Goal: Task Accomplishment & Management: Use online tool/utility

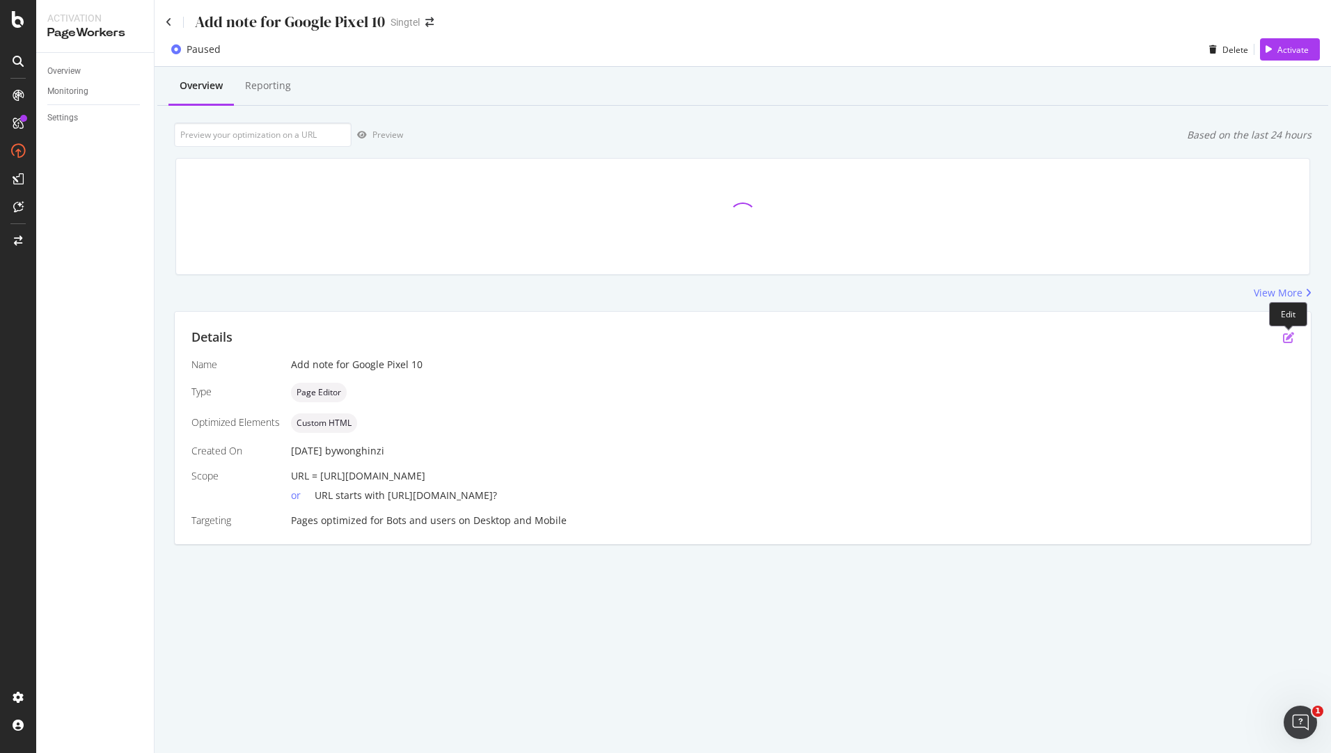
click at [872, 339] on icon "pen-to-square" at bounding box center [1288, 337] width 11 height 11
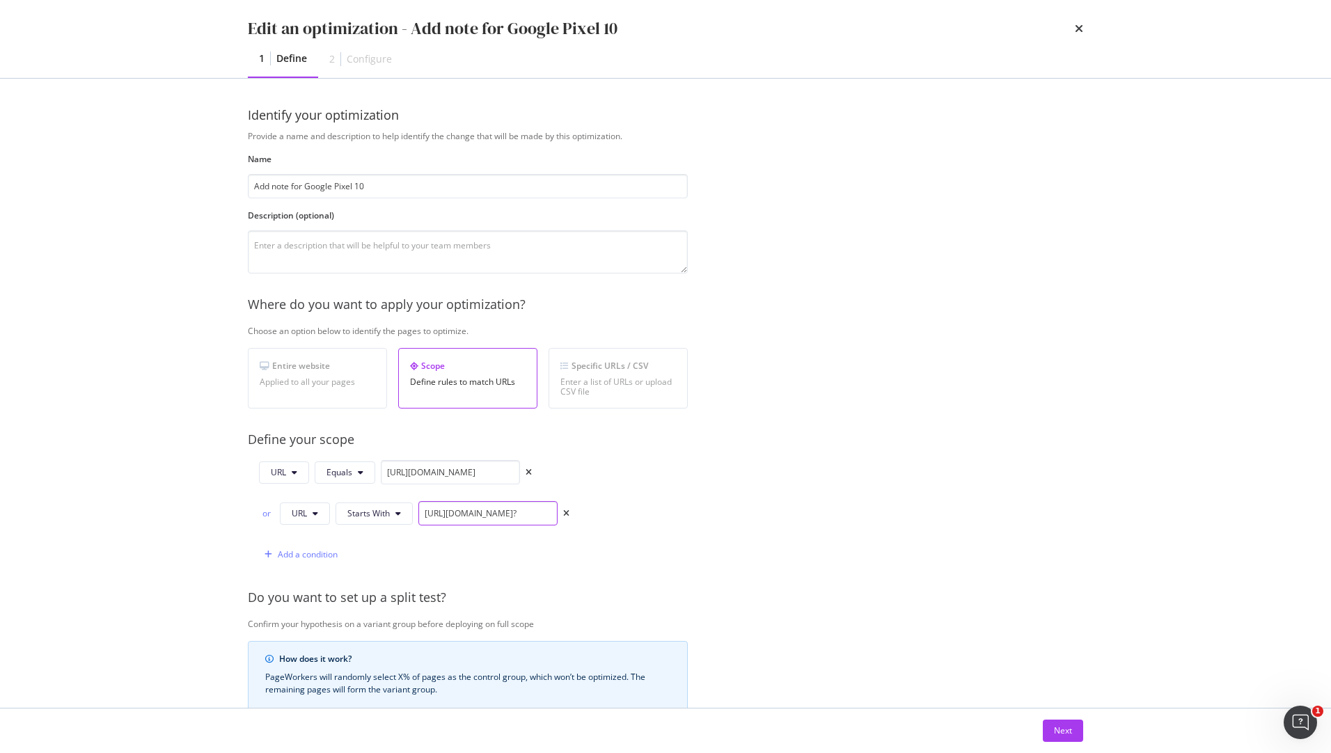
scroll to position [0, 134]
drag, startPoint x: 522, startPoint y: 518, endPoint x: 643, endPoint y: 519, distance: 121.2
click at [643, 519] on div "URL Equals [URL][DOMAIN_NAME] or URL Starts With [URL][DOMAIN_NAME]? Add a cond…" at bounding box center [468, 513] width 440 height 107
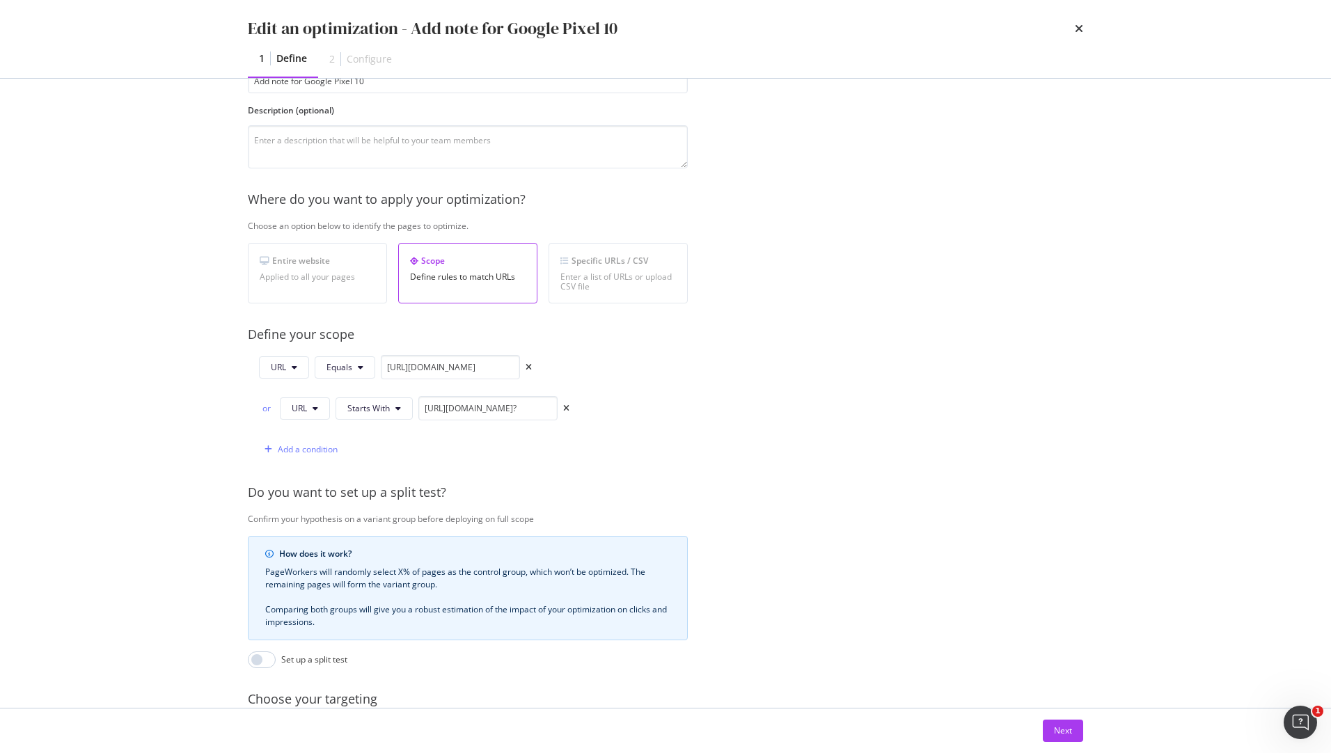
scroll to position [253, 0]
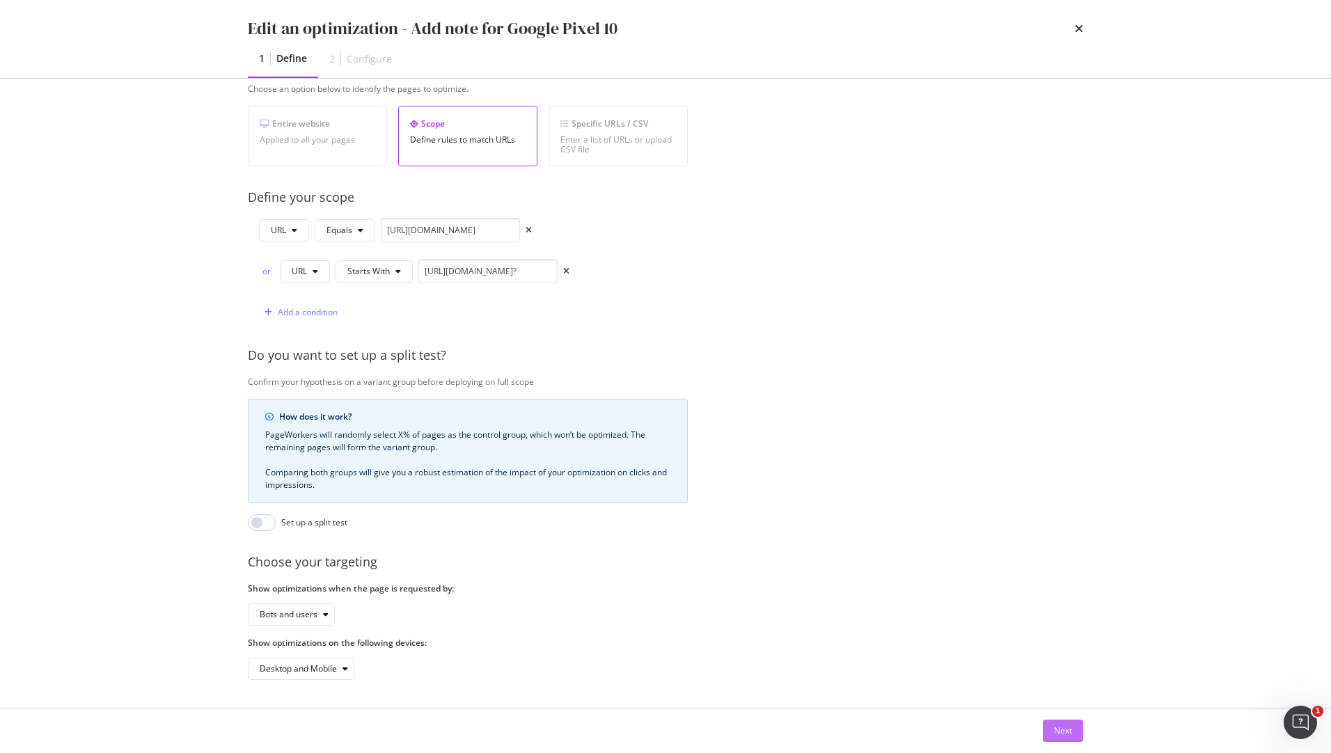
click at [872, 737] on div "Next" at bounding box center [1063, 731] width 18 height 12
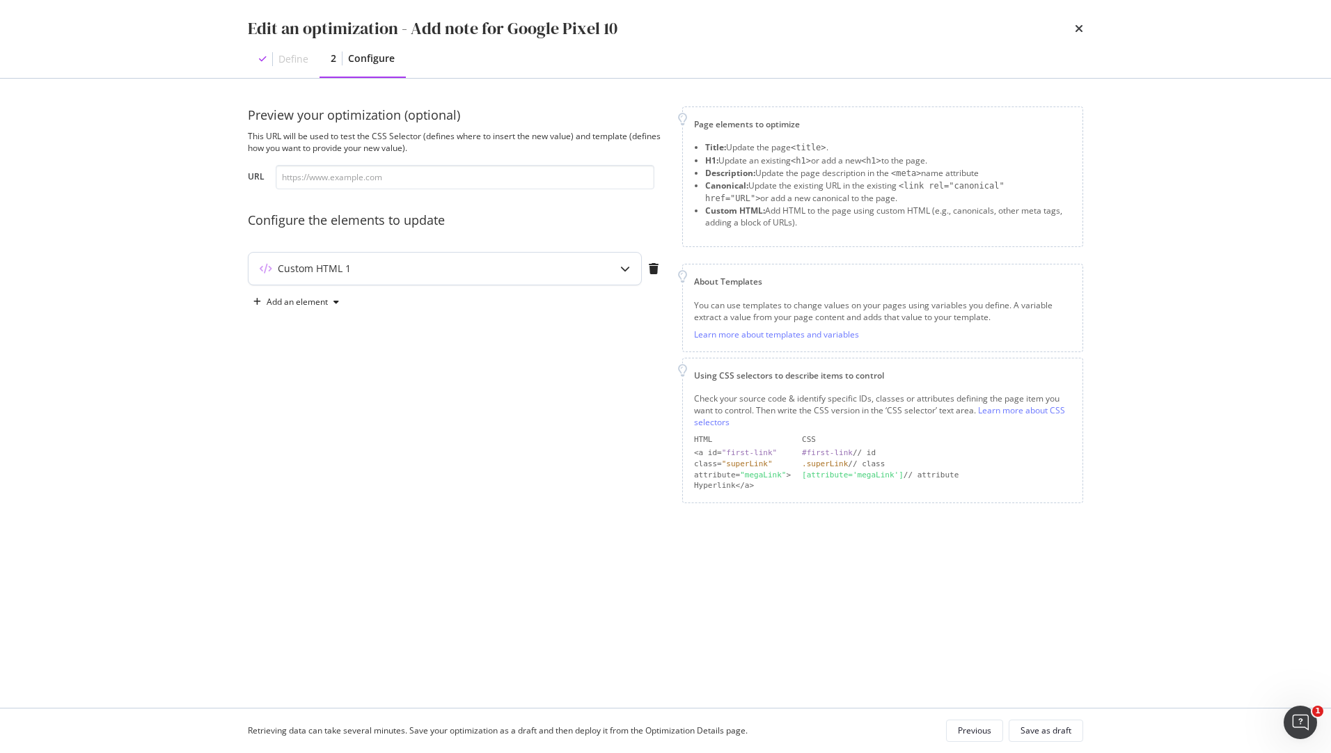
click at [382, 279] on div "Custom HTML 1" at bounding box center [445, 269] width 393 height 32
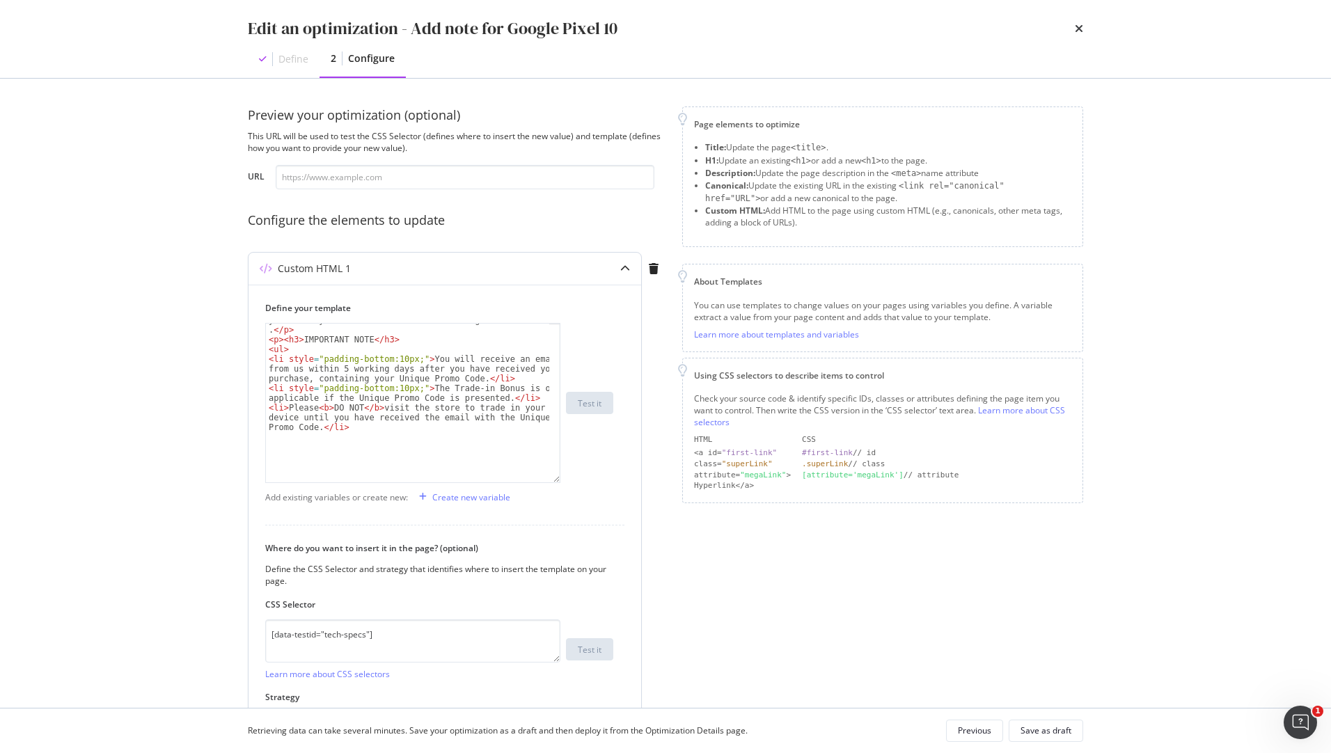
scroll to position [28, 0]
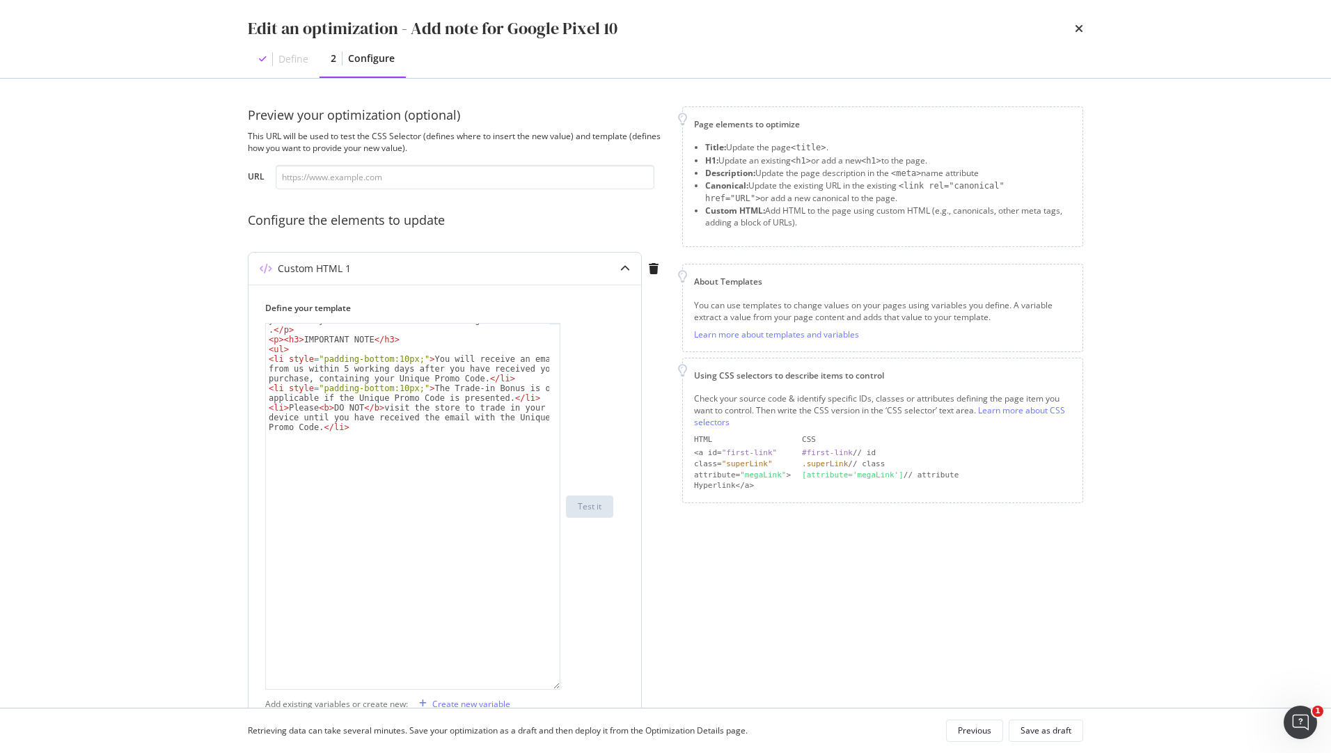
drag, startPoint x: 556, startPoint y: 409, endPoint x: 563, endPoint y: 687, distance: 277.9
click at [563, 687] on div "< p > Lock in a $100 bonus on top of your trade-in value when you trade your de…" at bounding box center [439, 506] width 348 height 367
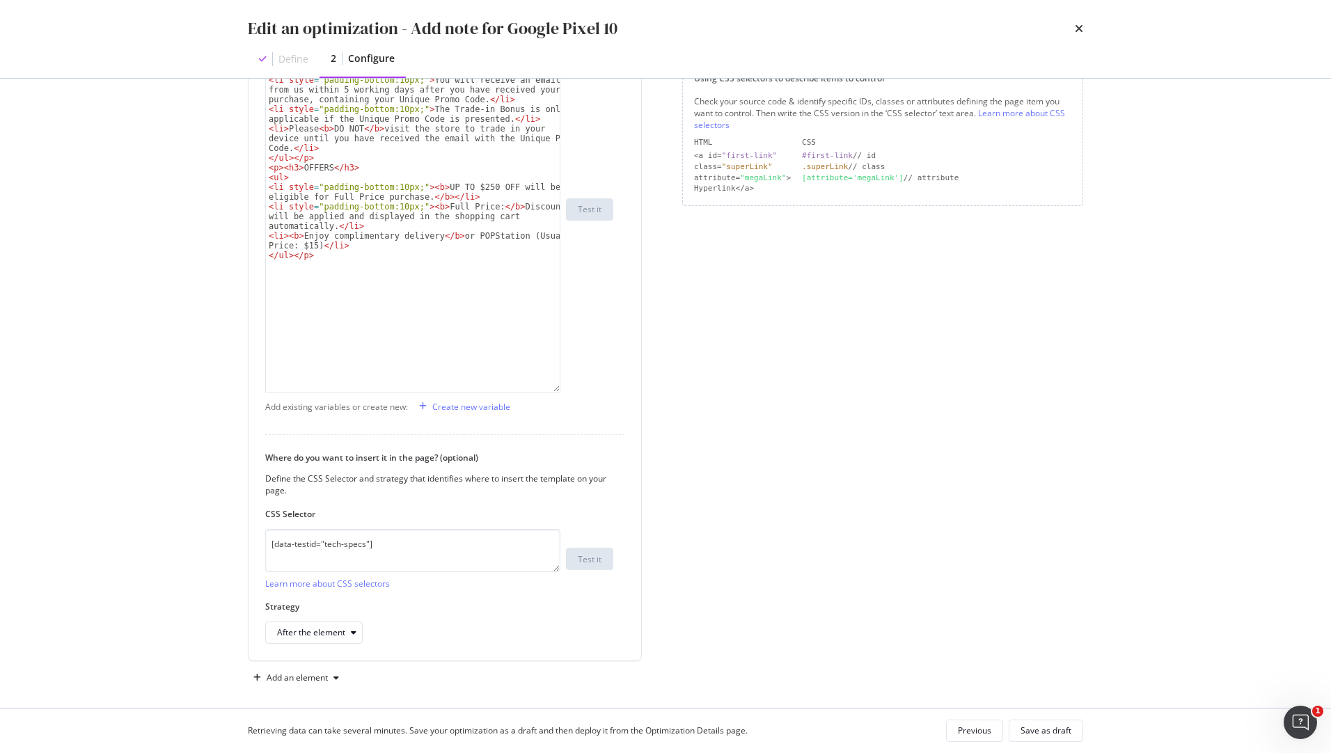
scroll to position [0, 0]
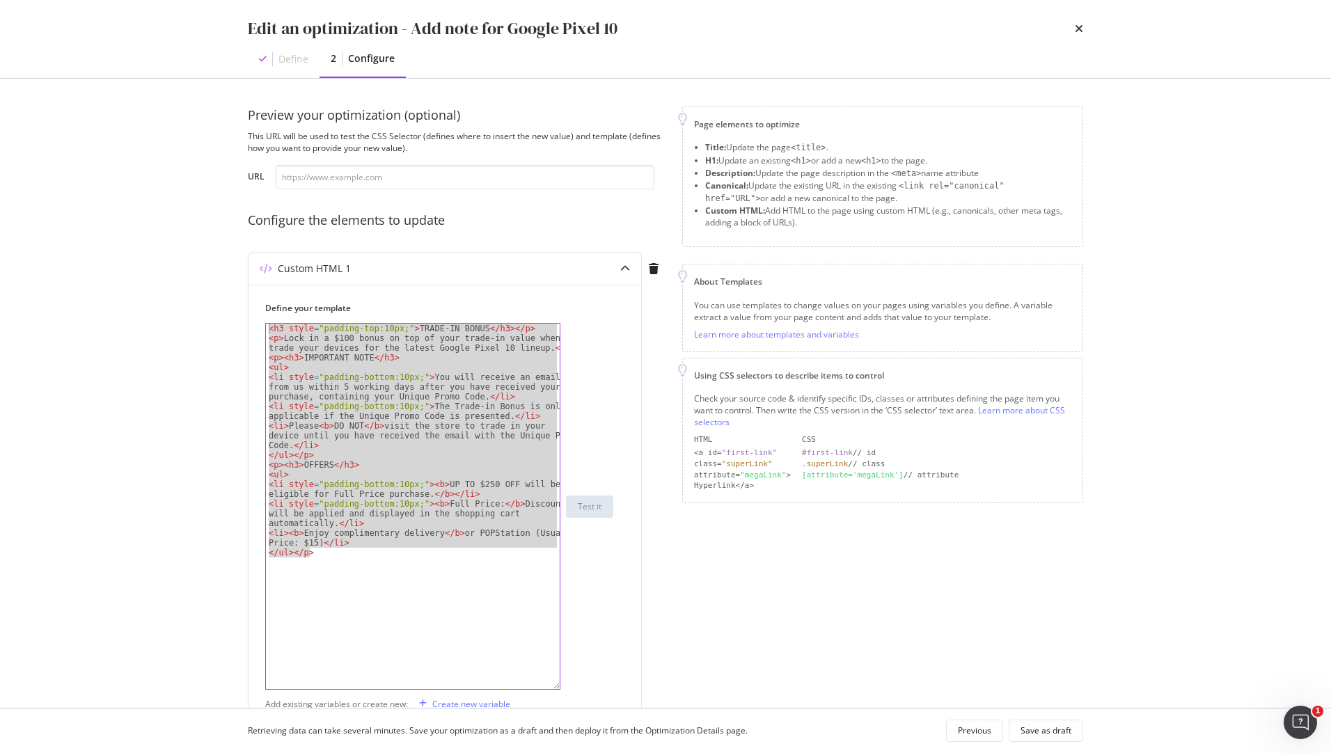
drag, startPoint x: 326, startPoint y: 557, endPoint x: 183, endPoint y: 255, distance: 334.2
click at [183, 255] on div "Edit an optimization - Add note for Google Pixel 10 Define 2 Configure Preview …" at bounding box center [665, 376] width 1331 height 753
type textarea "<h3 style="padding-top:10px;">TRADE-IN BONUS</h3></p> <p>Lock in a $100 bonus o…"
click at [590, 616] on div "<h3 style="padding-top:10px;">TRADE-IN BONUS</h3></p> <p>Lock in a $100 bonus o…" at bounding box center [439, 506] width 348 height 367
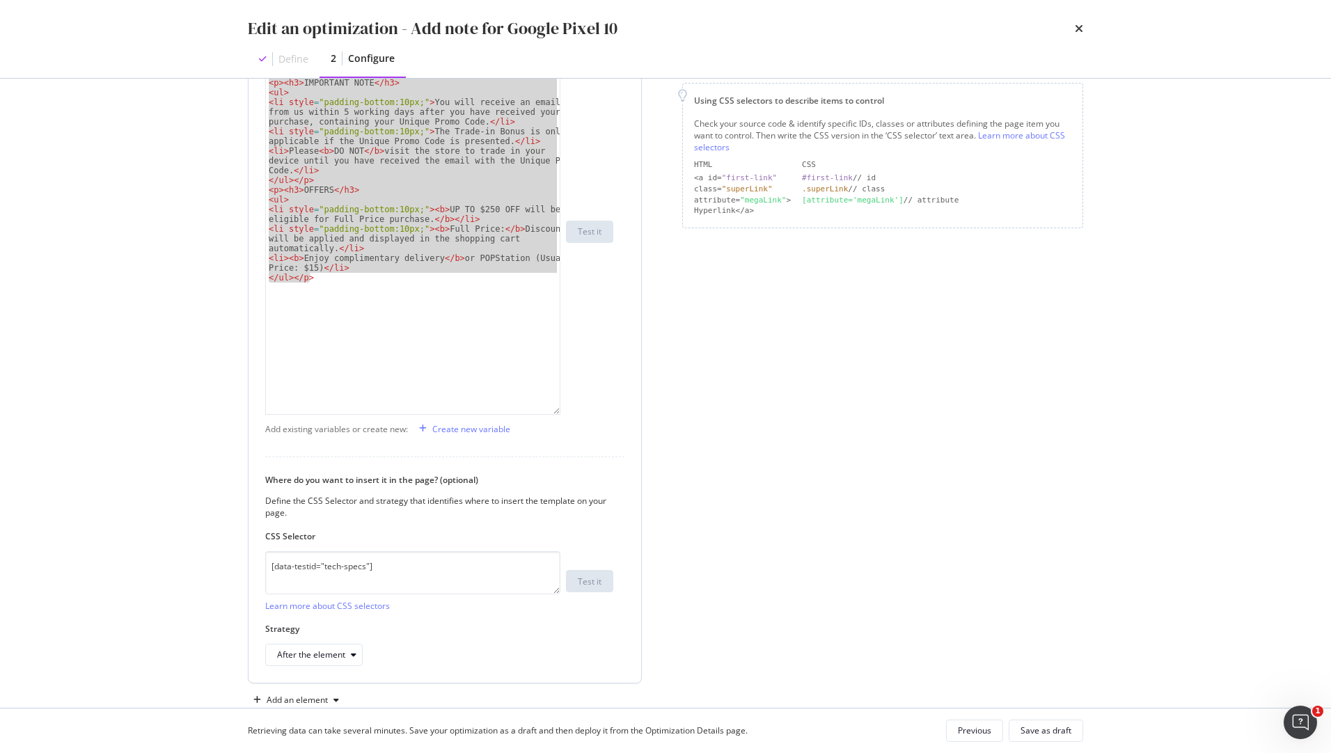
scroll to position [279, 0]
drag, startPoint x: 407, startPoint y: 565, endPoint x: 166, endPoint y: 551, distance: 241.4
click at [166, 551] on div "Edit an optimization - Add note for Google Pixel 10 Define 2 Configure Preview …" at bounding box center [665, 376] width 1331 height 753
click at [849, 363] on div "Page elements to optimize Title: Update the page <title> . H1: Update an existi…" at bounding box center [882, 268] width 401 height 880
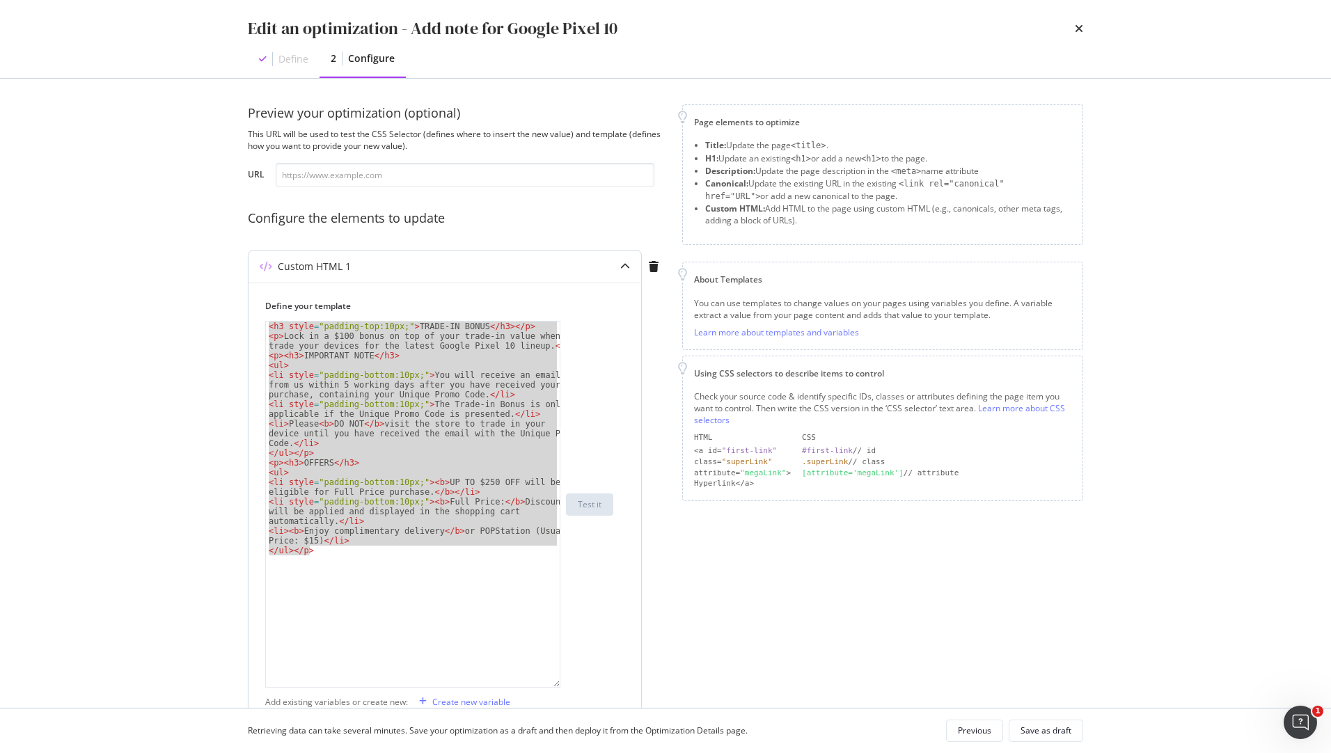
scroll to position [0, 0]
